Goal: Task Accomplishment & Management: Manage account settings

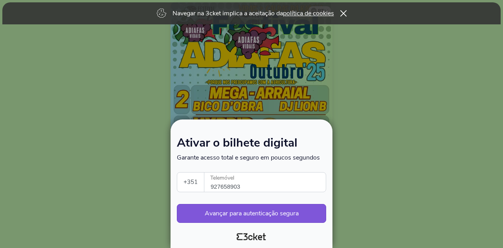
click at [392, 107] on div at bounding box center [251, 124] width 503 height 248
click at [246, 236] on div at bounding box center [251, 234] width 155 height 18
click at [490, 90] on div at bounding box center [251, 124] width 503 height 248
click at [344, 14] on icon at bounding box center [343, 13] width 7 height 6
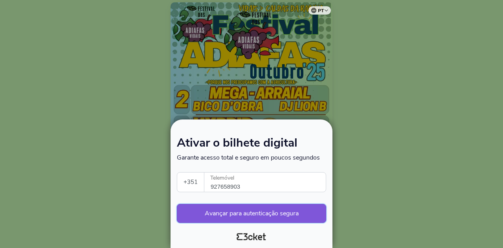
click at [244, 213] on button "Avançar para autenticação segura" at bounding box center [251, 213] width 149 height 19
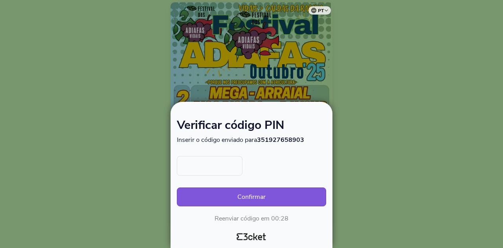
click at [216, 169] on input "text" at bounding box center [210, 166] width 66 height 20
type input "5229"
click at [270, 199] on button "Confirmar" at bounding box center [251, 196] width 149 height 19
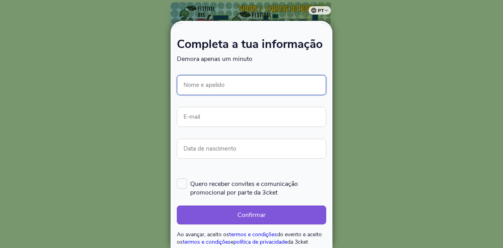
click at [219, 85] on input "Nome e apelido" at bounding box center [251, 85] width 149 height 20
type input "[PERSON_NAME]"
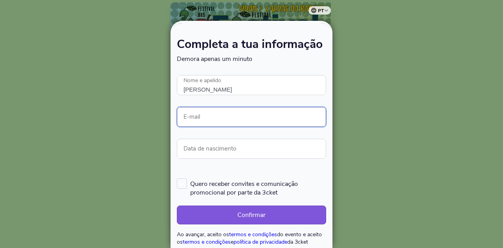
type input "pereiratiagoandre@gmail.com"
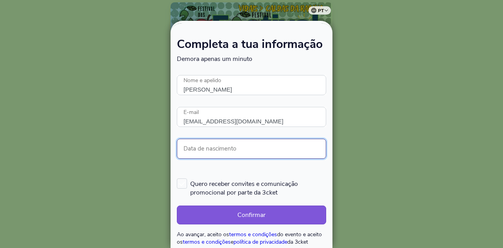
click at [236, 150] on input "Data de nascimento" at bounding box center [251, 149] width 149 height 20
type input "24/03/1987"
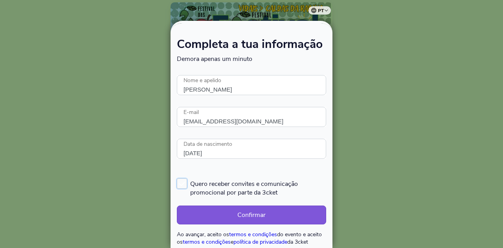
click at [184, 183] on label "Quero receber convites e comunicação promocional por parte da 3cket" at bounding box center [251, 187] width 149 height 18
click at [177, 178] on input "Quero receber convites e comunicação promocional por parte da 3cket" at bounding box center [177, 177] width 1 height 1
checkbox input "true"
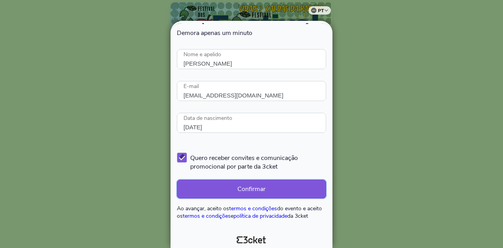
click at [235, 186] on button "Confirmar" at bounding box center [251, 188] width 149 height 19
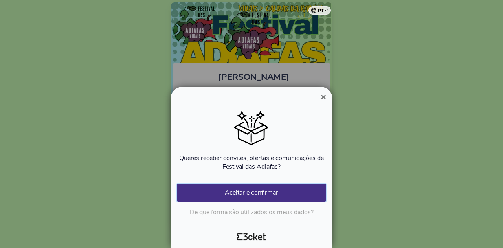
click at [249, 195] on button "Aceitar e confirmar" at bounding box center [251, 192] width 149 height 18
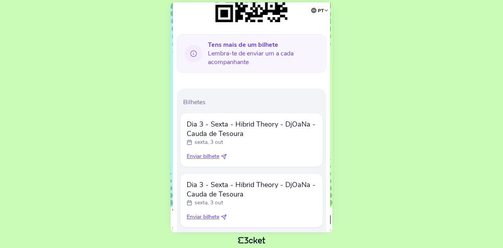
scroll to position [196, 0]
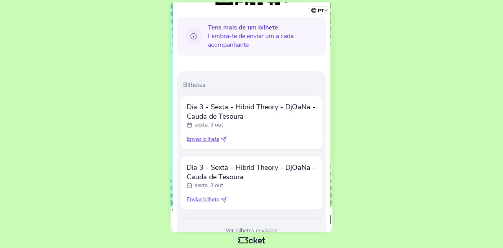
click at [205, 136] on span "Enviar bilhete" at bounding box center [202, 139] width 33 height 8
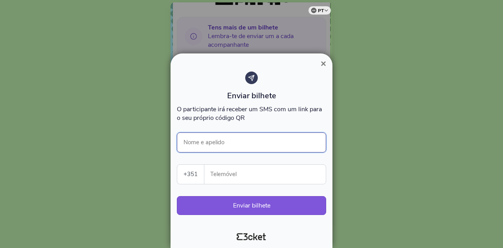
click at [208, 143] on input "Nome e apelido" at bounding box center [251, 142] width 149 height 20
type input "Catarina Santos"
click at [228, 169] on input "Telemóvel" at bounding box center [267, 174] width 115 height 19
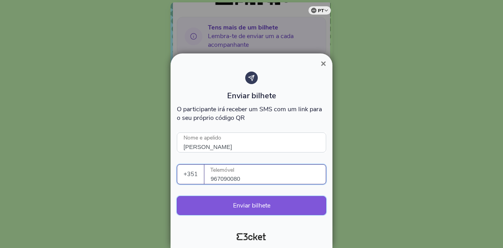
type input "967090080"
click at [233, 206] on button "Enviar bilhete" at bounding box center [251, 205] width 149 height 19
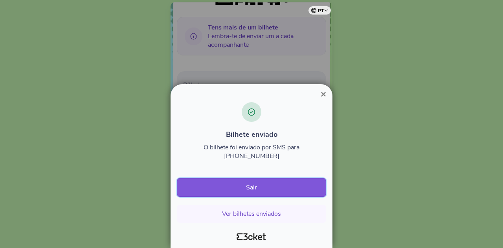
click at [246, 185] on button "Sair" at bounding box center [251, 187] width 149 height 19
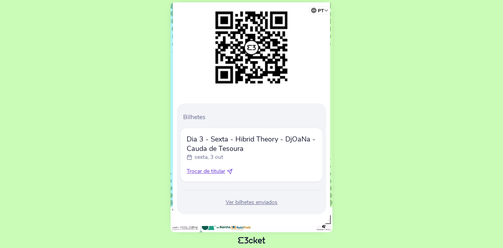
scroll to position [79, 0]
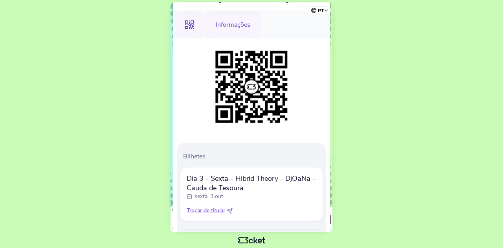
click at [226, 22] on div "Informações" at bounding box center [232, 24] width 55 height 25
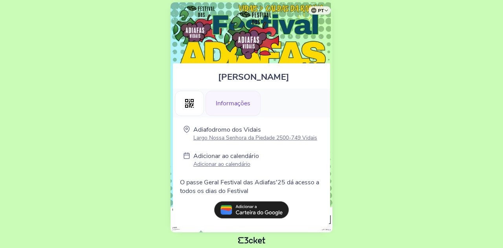
click at [221, 163] on p "Adicionar ao calendário" at bounding box center [226, 163] width 66 height 7
click at [229, 137] on p "Largo Nossa Senhora da Piedade 2500-749 Vidais" at bounding box center [255, 137] width 124 height 7
click at [273, 26] on img at bounding box center [251, 34] width 69 height 49
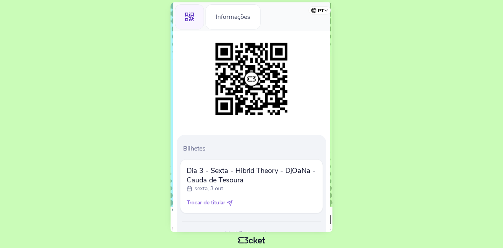
scroll to position [119, 0]
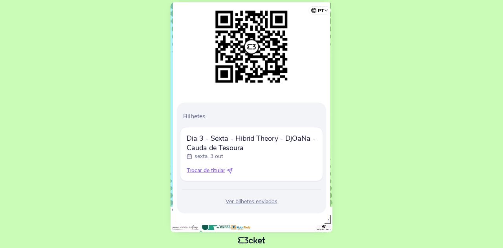
click at [371, 149] on body "pt Português (Portugal) English Español Catalan Français Tiago André Pereira .s…" at bounding box center [251, 123] width 496 height 241
click at [375, 133] on body "pt Português (Portugal) English Español Catalan Français Tiago André Pereira .s…" at bounding box center [251, 123] width 496 height 241
click at [85, 43] on body "pt Português (Portugal) English Español Catalan Français Tiago André Pereira .s…" at bounding box center [251, 123] width 496 height 241
click at [330, 74] on div "Tiago André Pereira .st0{fill-rule:evenodd;clip-rule:evenodd;} Informações Bilh…" at bounding box center [251, 117] width 162 height 230
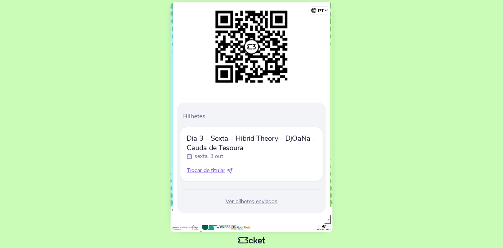
scroll to position [0, 0]
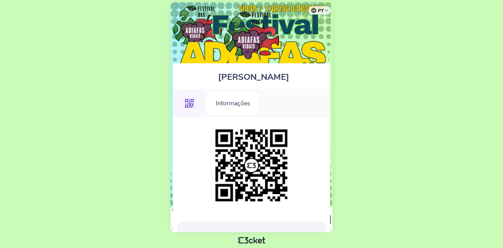
click at [243, 35] on img at bounding box center [251, 34] width 69 height 49
click at [255, 31] on img at bounding box center [251, 34] width 69 height 49
click at [291, 32] on div "[PERSON_NAME] .st0{fill-rule:evenodd;clip-rule:evenodd;} Informações Bilhetes D…" at bounding box center [251, 117] width 162 height 230
click at [233, 107] on div "Informações" at bounding box center [232, 103] width 55 height 25
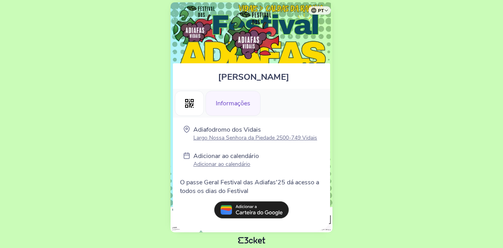
click at [195, 31] on div "Tiago André Pereira .st0{fill-rule:evenodd;clip-rule:evenodd;} Informações Adia…" at bounding box center [251, 117] width 162 height 230
click at [181, 107] on div ".st0{fill-rule:evenodd;clip-rule:evenodd;}" at bounding box center [189, 103] width 29 height 25
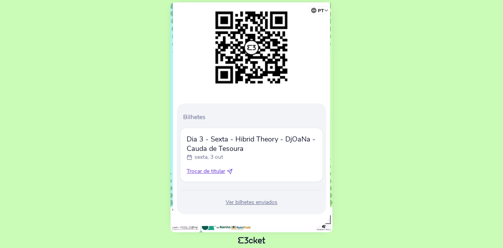
scroll to position [119, 0]
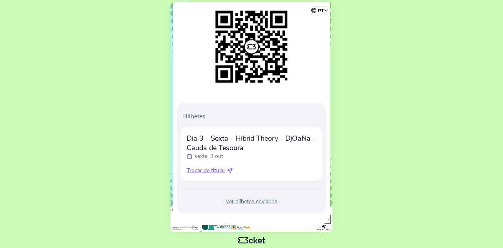
click at [250, 202] on div "Ver bilhetes enviados" at bounding box center [251, 201] width 143 height 8
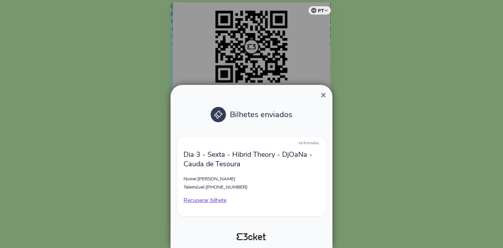
click at [324, 94] on span "×" at bounding box center [322, 95] width 5 height 11
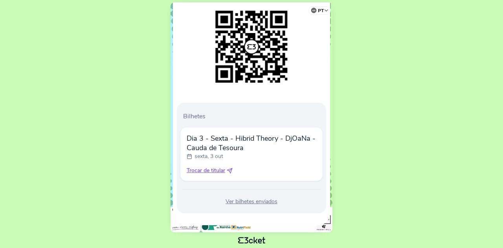
click at [211, 171] on span "Trocar de titular" at bounding box center [205, 170] width 38 height 8
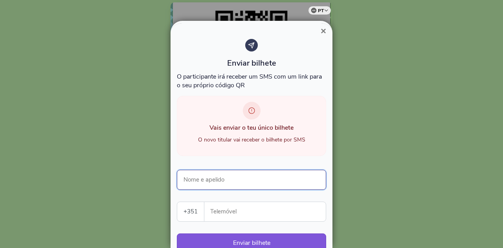
click at [218, 176] on input "Nome e apelido" at bounding box center [251, 180] width 149 height 20
type input "[PERSON_NAME]"
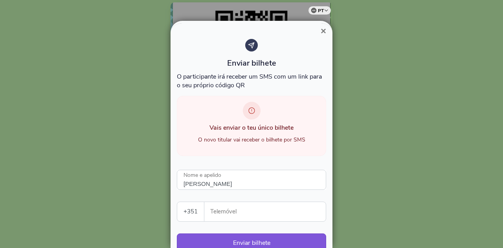
type input "927658903"
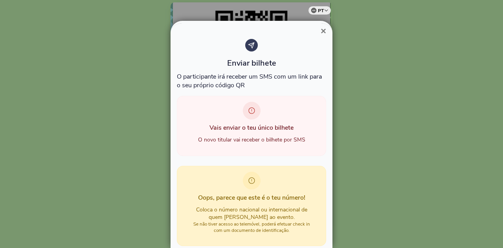
click at [324, 30] on span "×" at bounding box center [322, 31] width 5 height 11
